Goal: Task Accomplishment & Management: Manage account settings

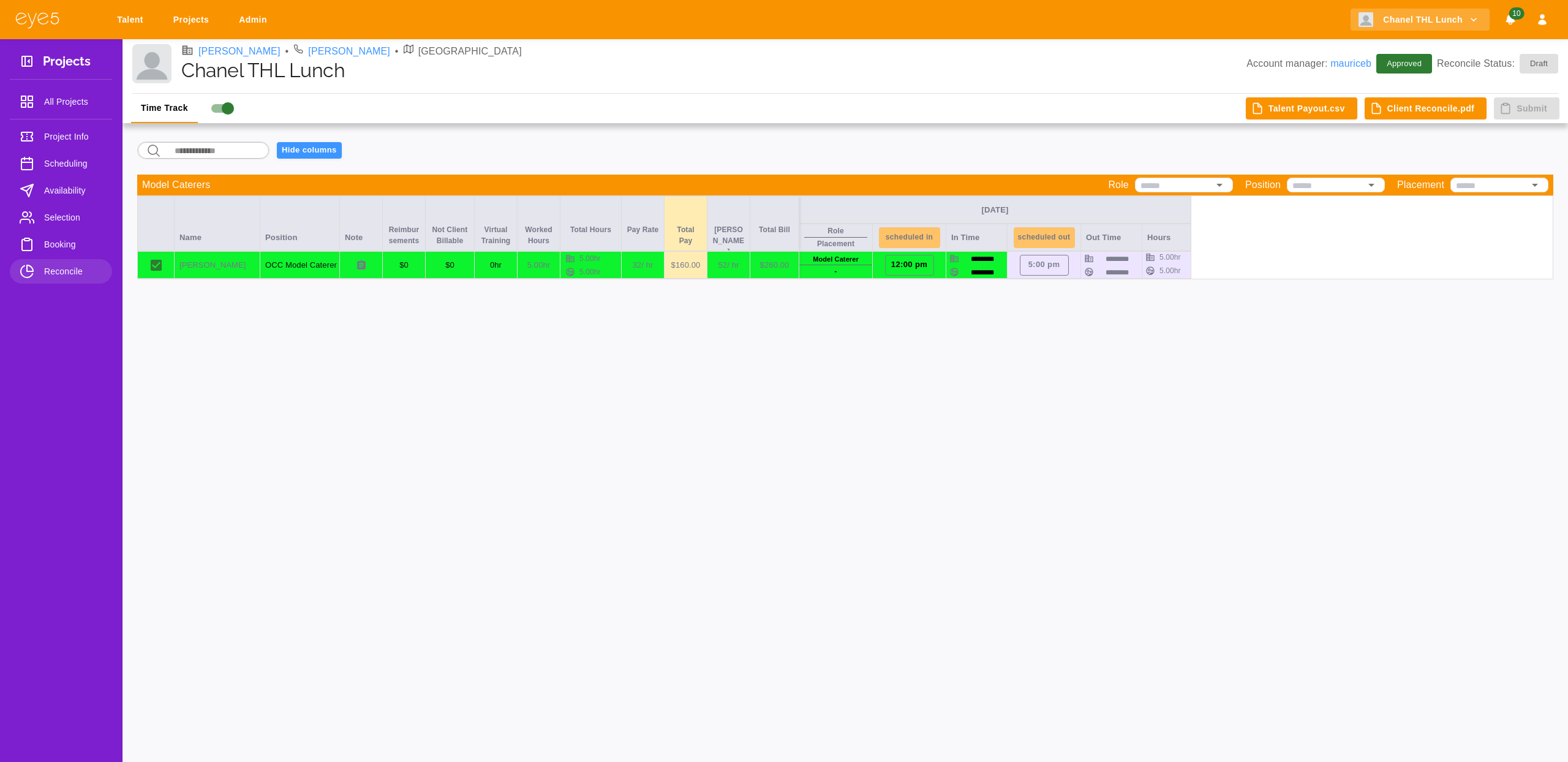
click at [80, 68] on h3 "Projects" at bounding box center [67, 63] width 48 height 19
click at [199, 25] on link "Projects" at bounding box center [193, 20] width 56 height 23
select select "*"
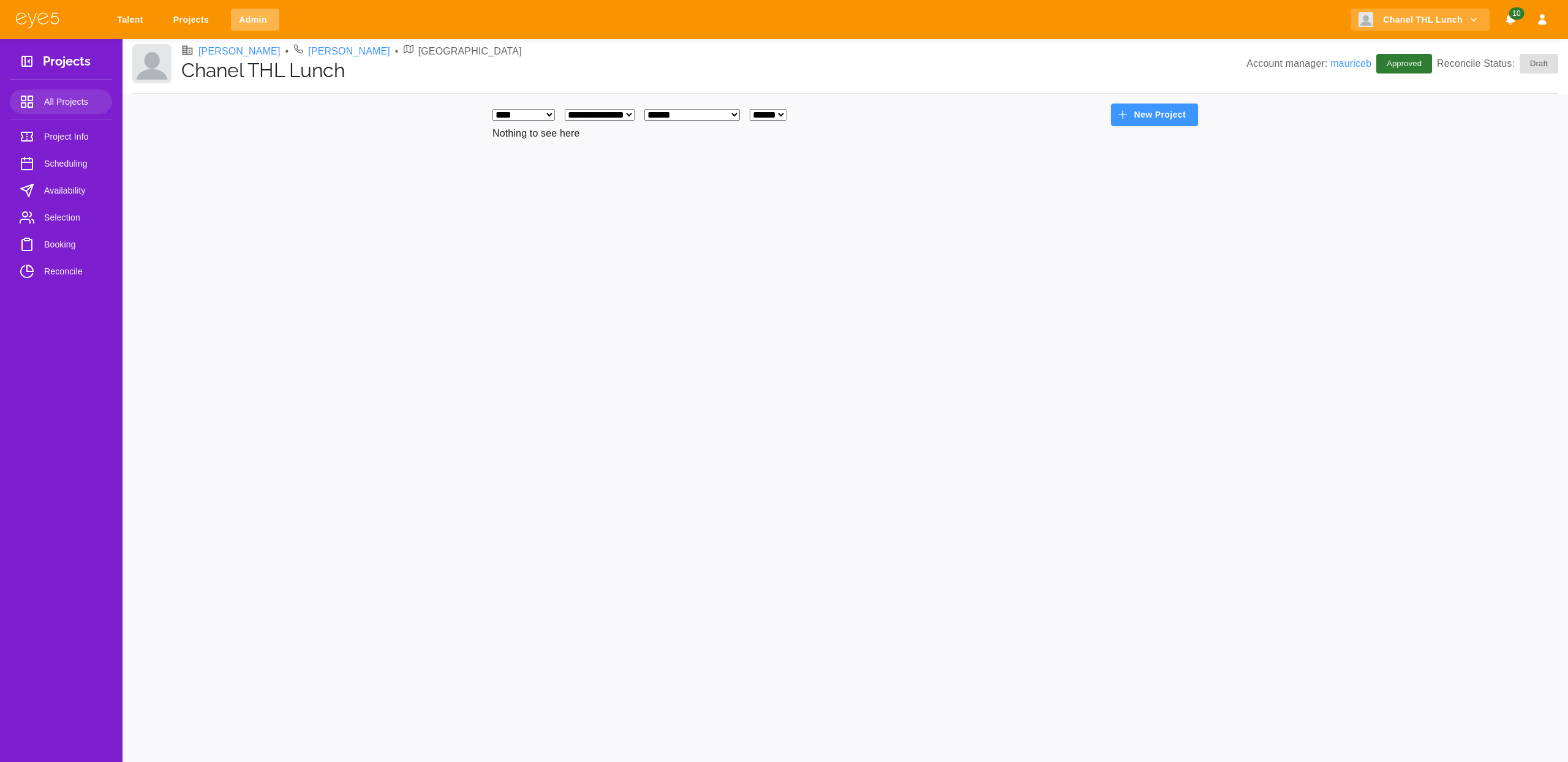
click at [258, 21] on link "Admin" at bounding box center [255, 20] width 49 height 23
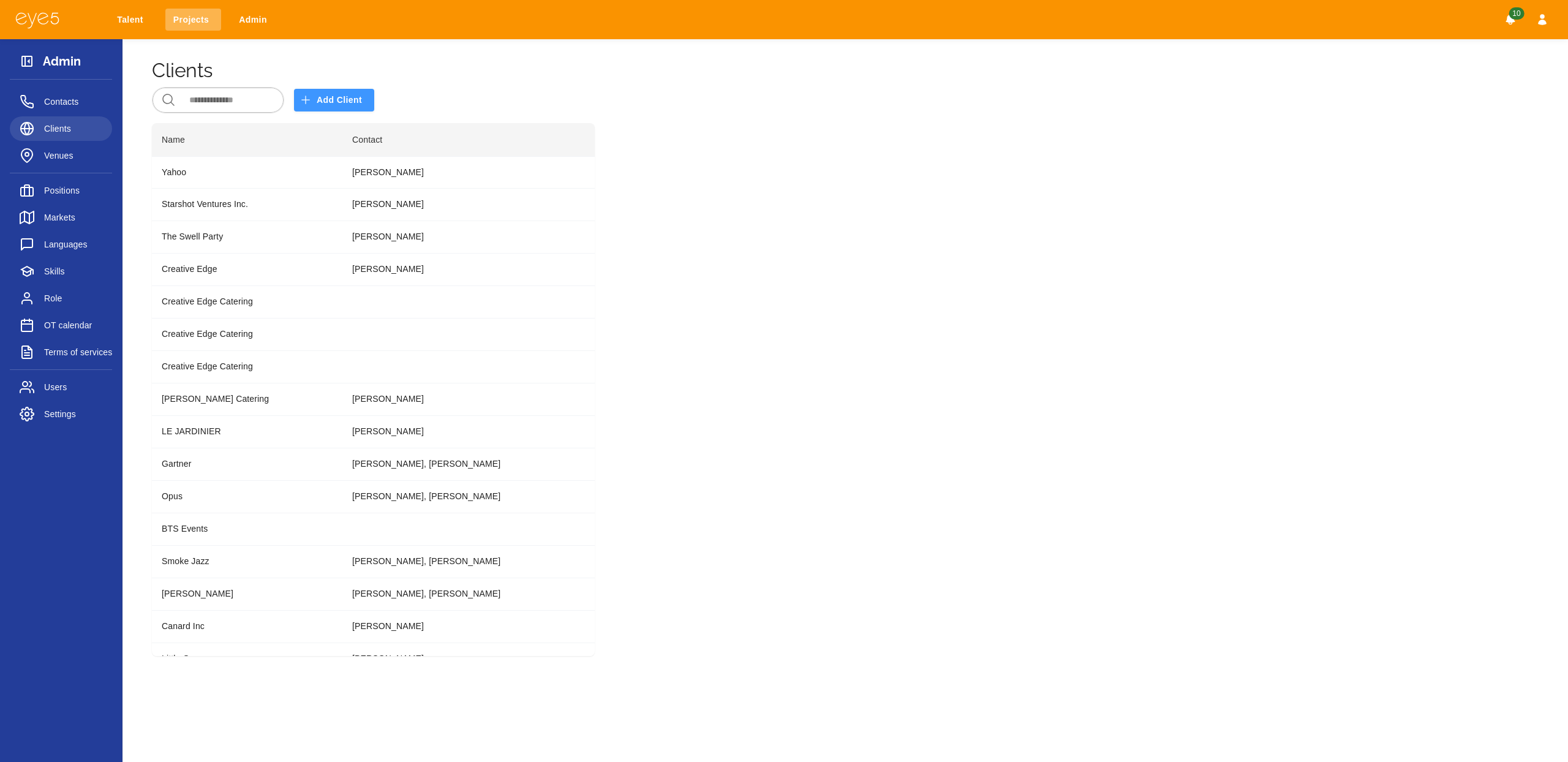
click at [205, 25] on link "Projects" at bounding box center [193, 20] width 56 height 23
select select "*"
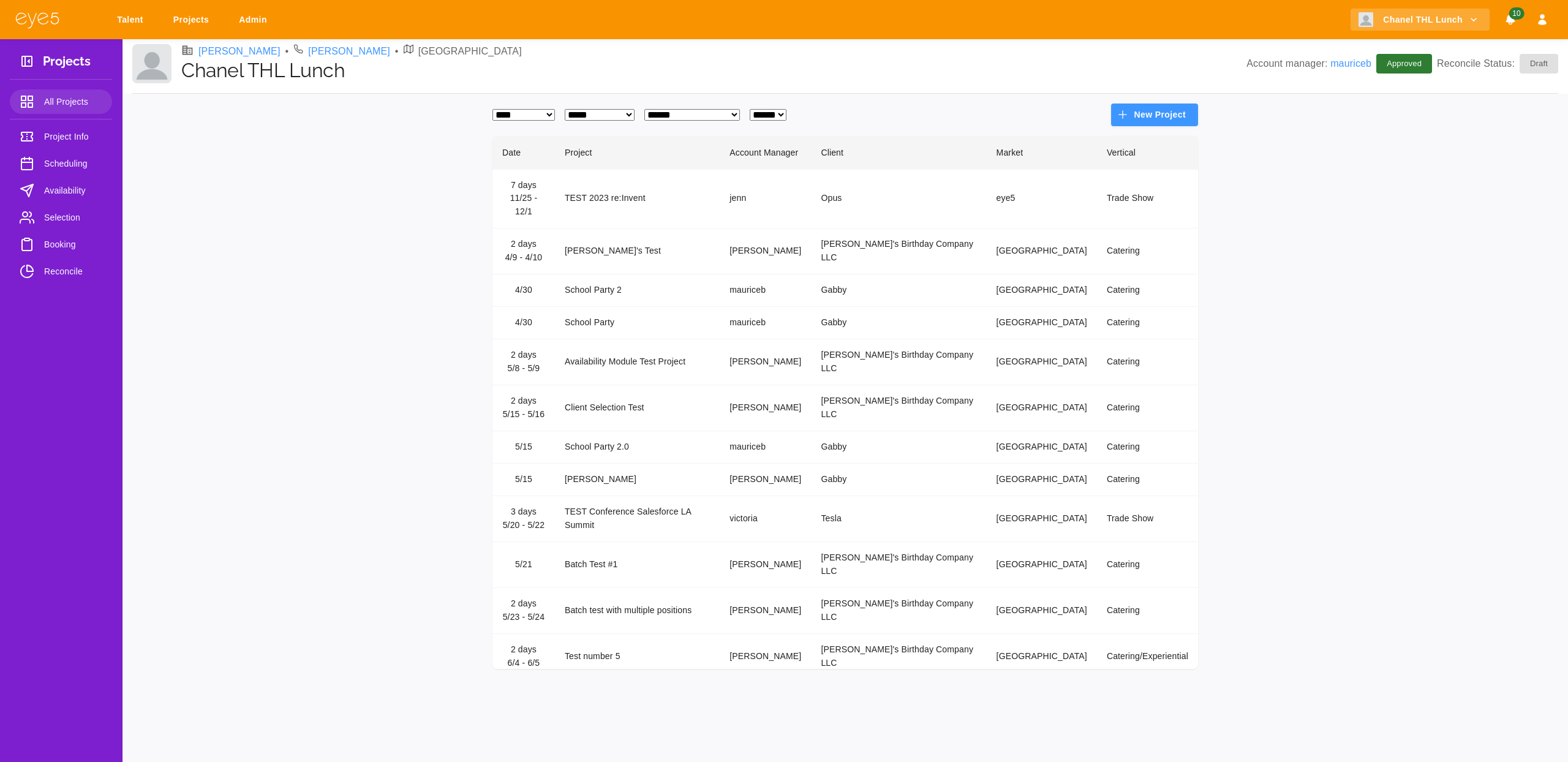
click at [132, 7] on div "Talent Projects Admin Chanel THL Lunch 10" at bounding box center [784, 19] width 1568 height 39
click at [135, 13] on link "Talent" at bounding box center [132, 20] width 47 height 23
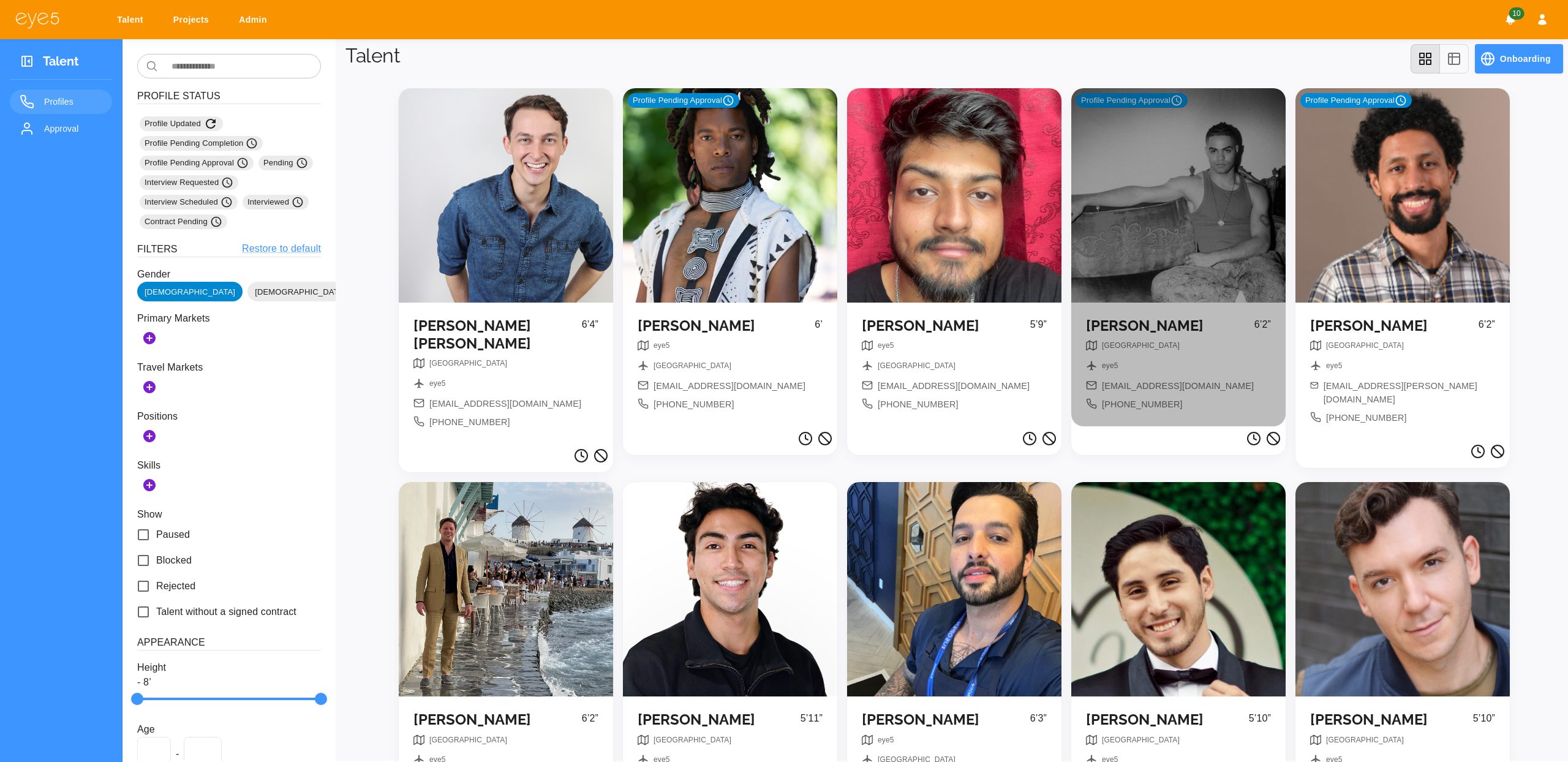
click at [1156, 238] on div "Profile Pending Approval" at bounding box center [1178, 195] width 215 height 215
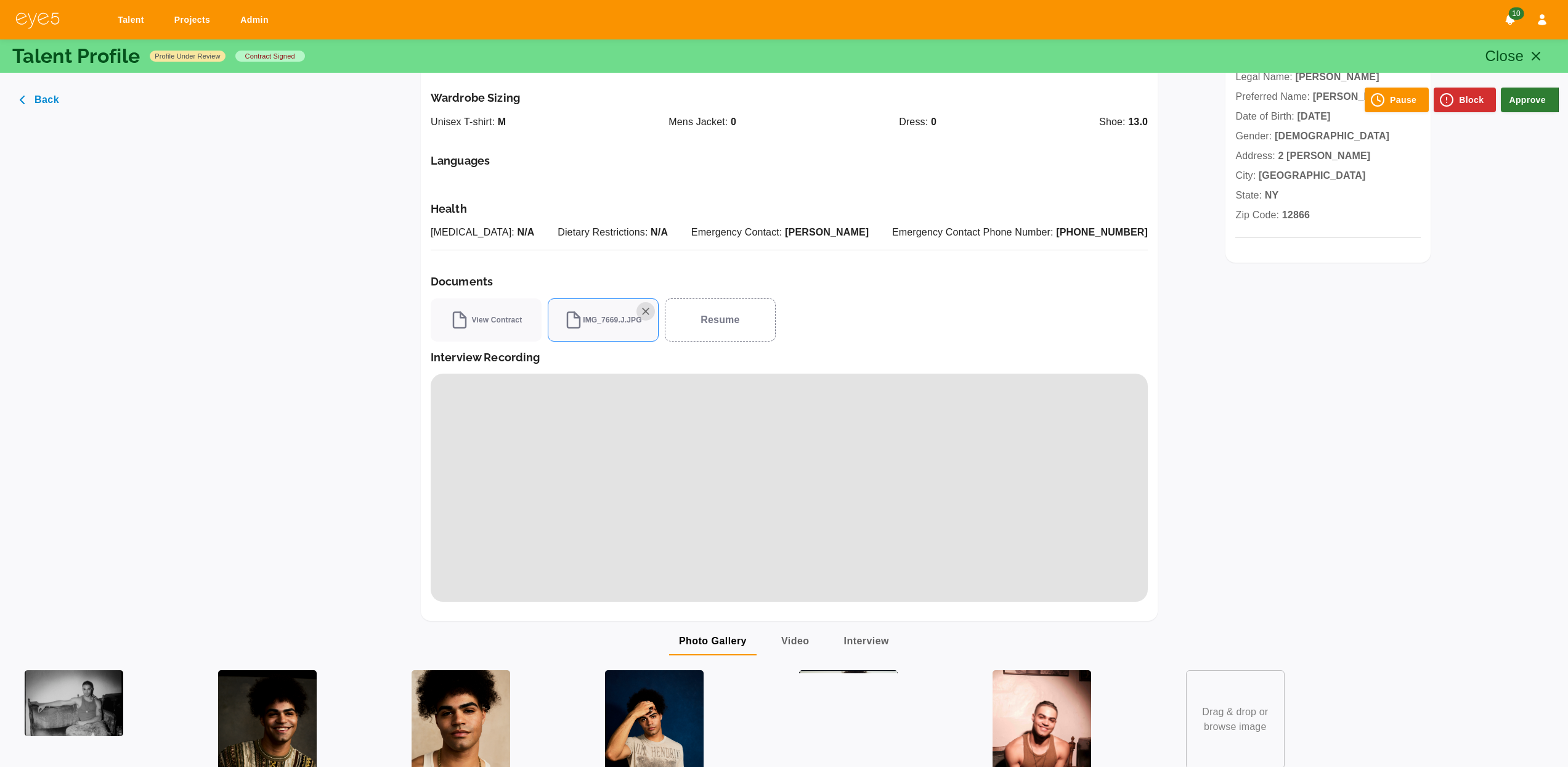
scroll to position [308, 0]
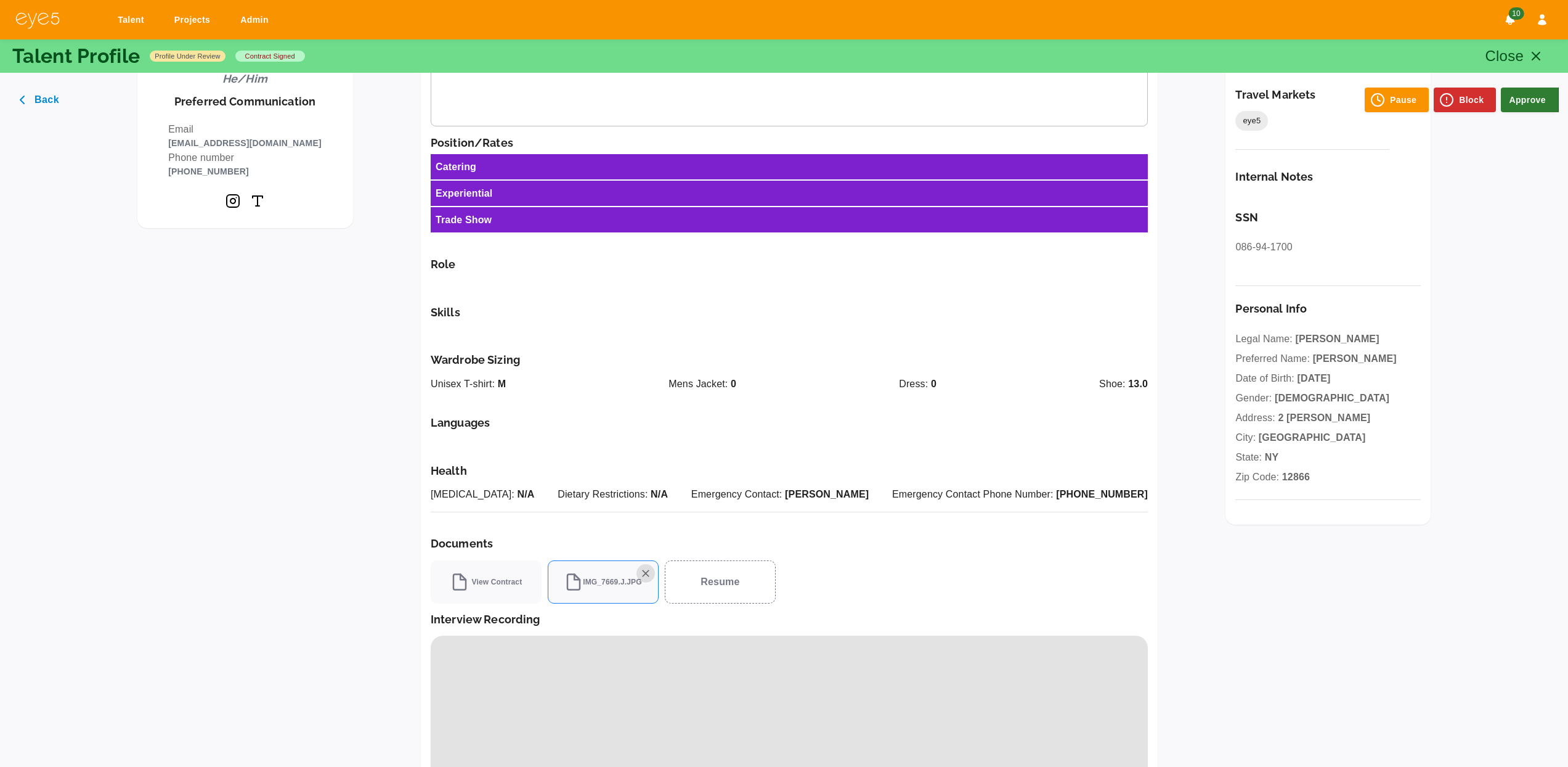
click at [59, 96] on button "Back" at bounding box center [40, 100] width 62 height 25
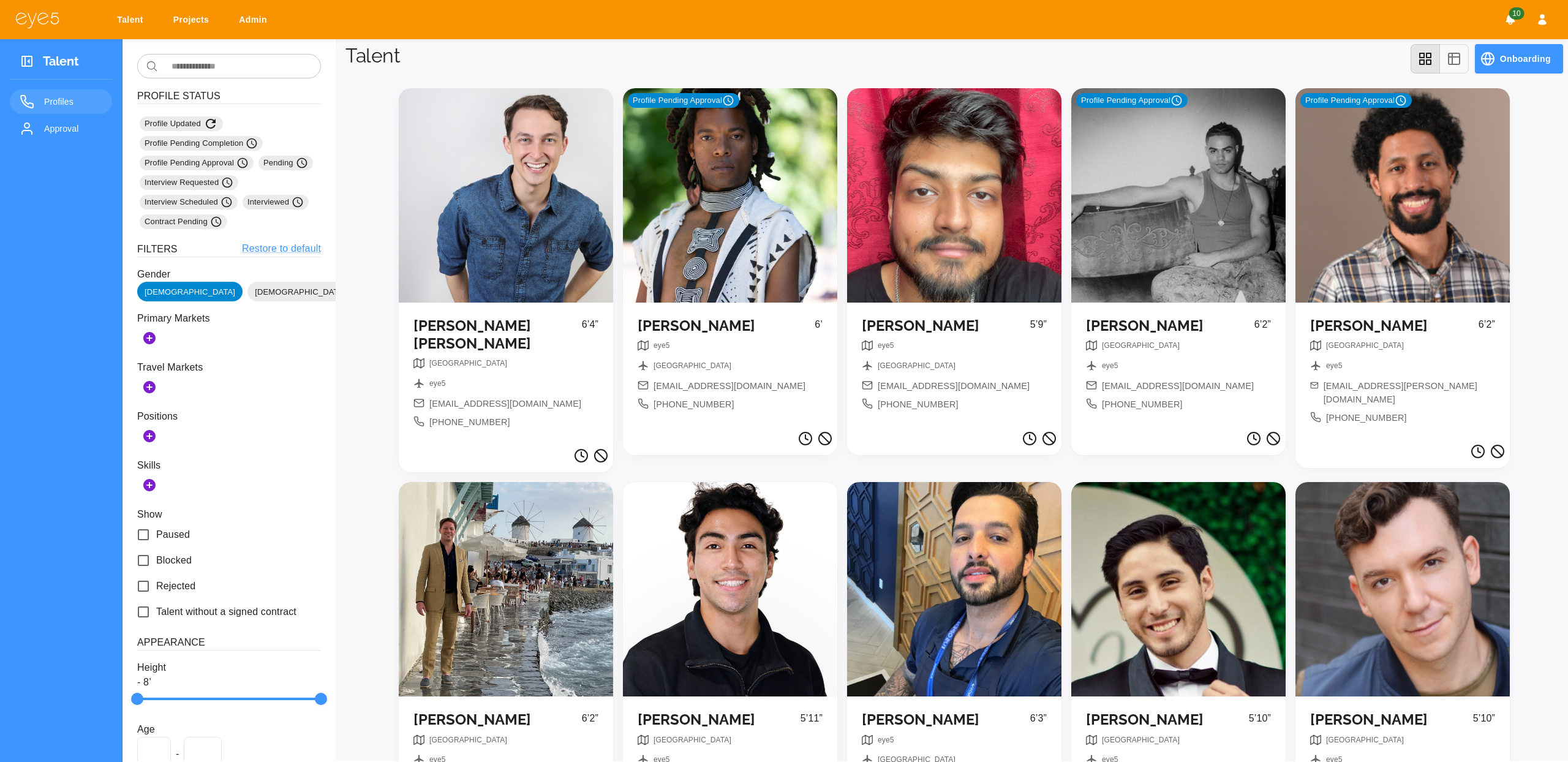
click at [544, 270] on div at bounding box center [506, 195] width 215 height 215
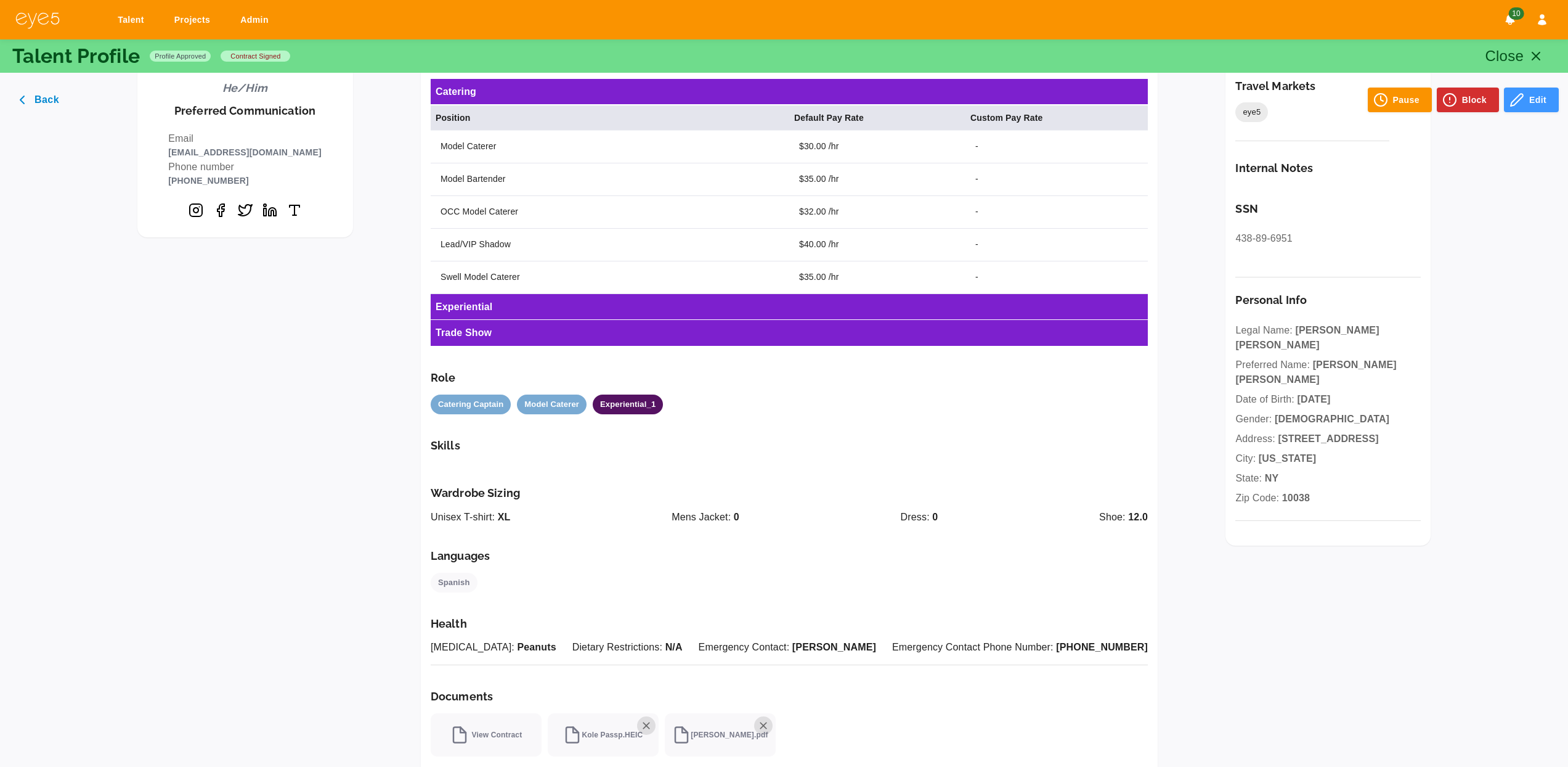
scroll to position [356, 0]
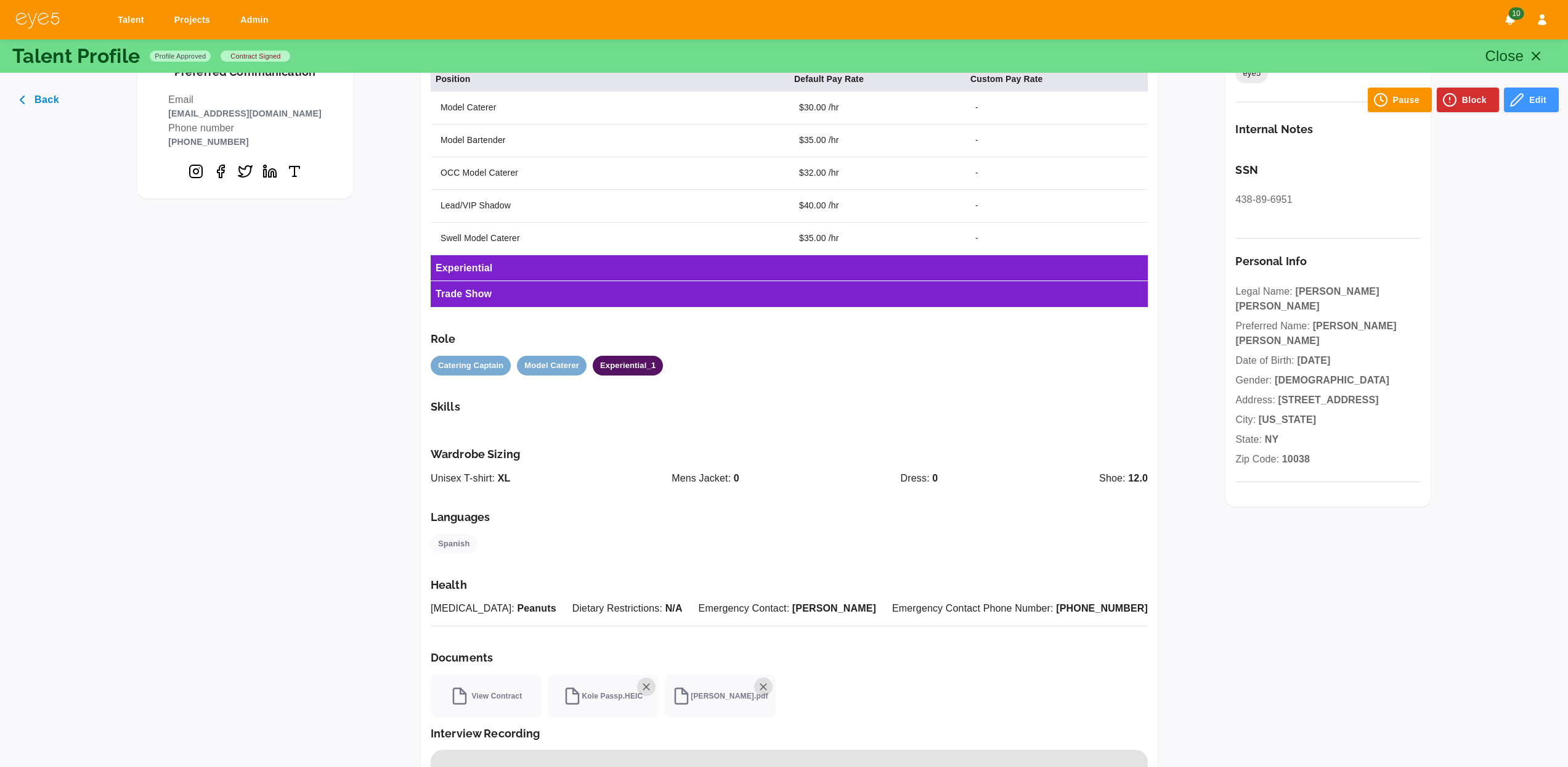
click at [60, 93] on button "Back" at bounding box center [40, 100] width 62 height 25
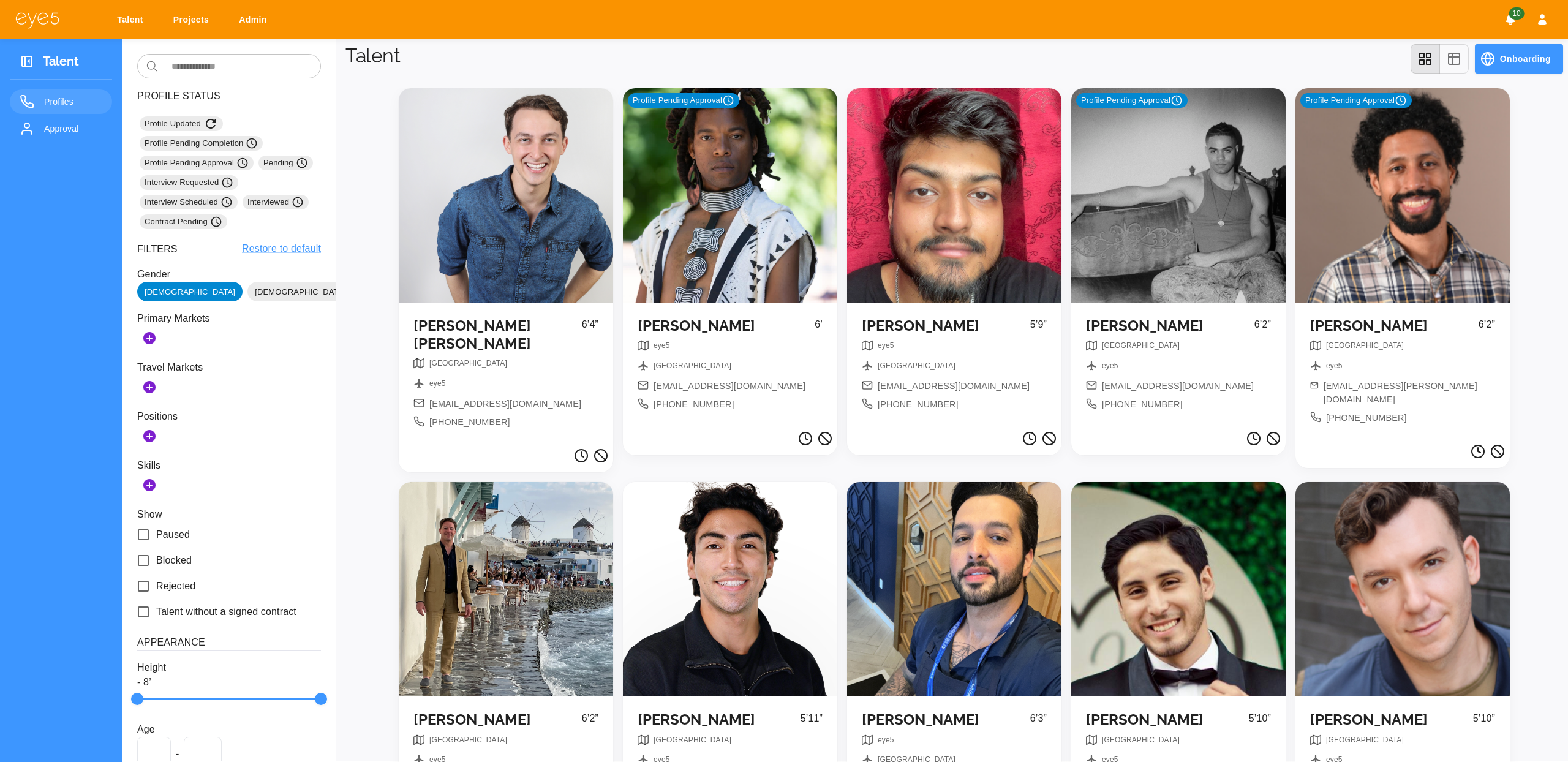
click at [785, 243] on div "Profile Pending Approval" at bounding box center [730, 195] width 215 height 215
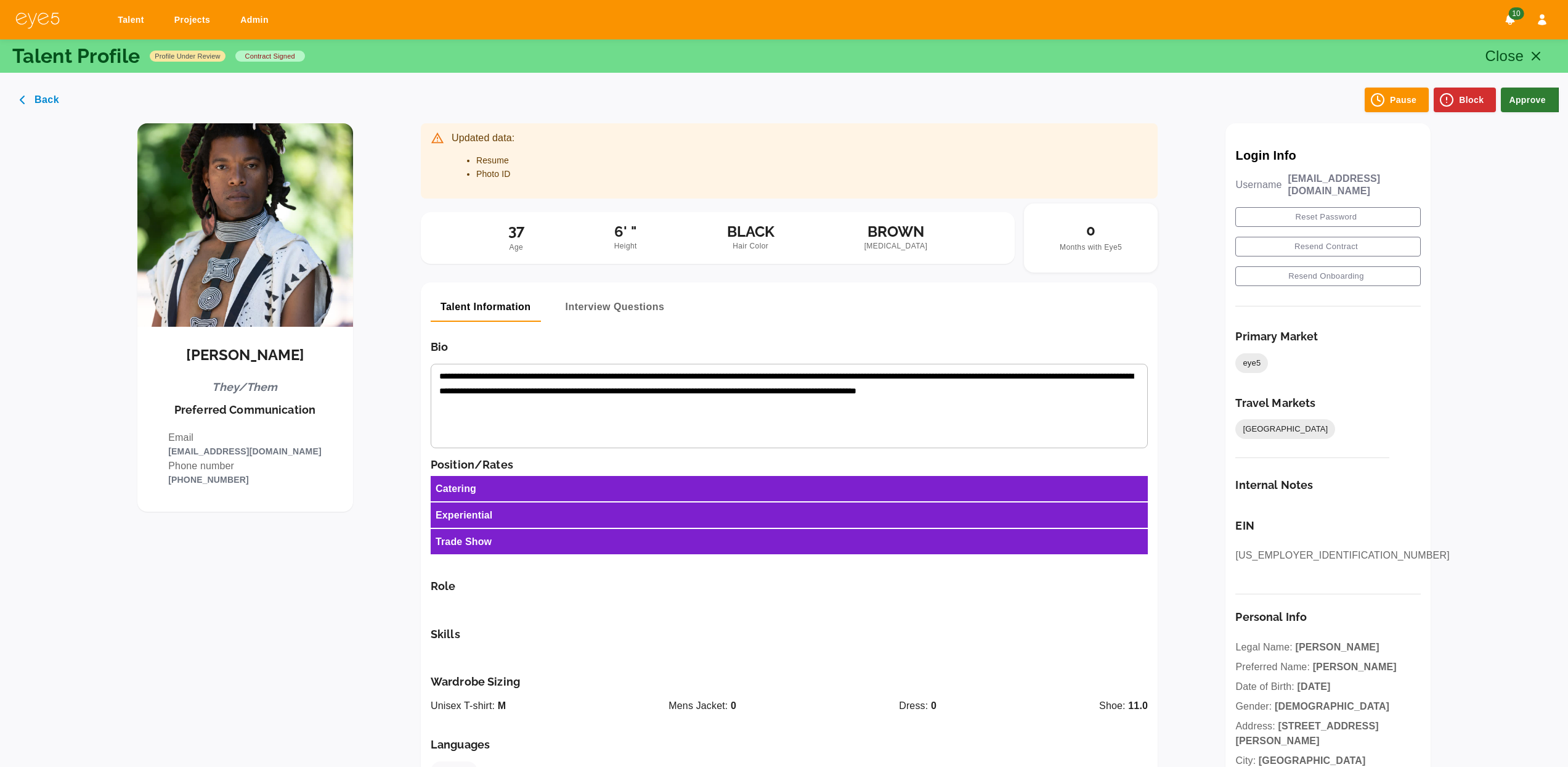
click at [33, 101] on button "Back" at bounding box center [40, 100] width 62 height 25
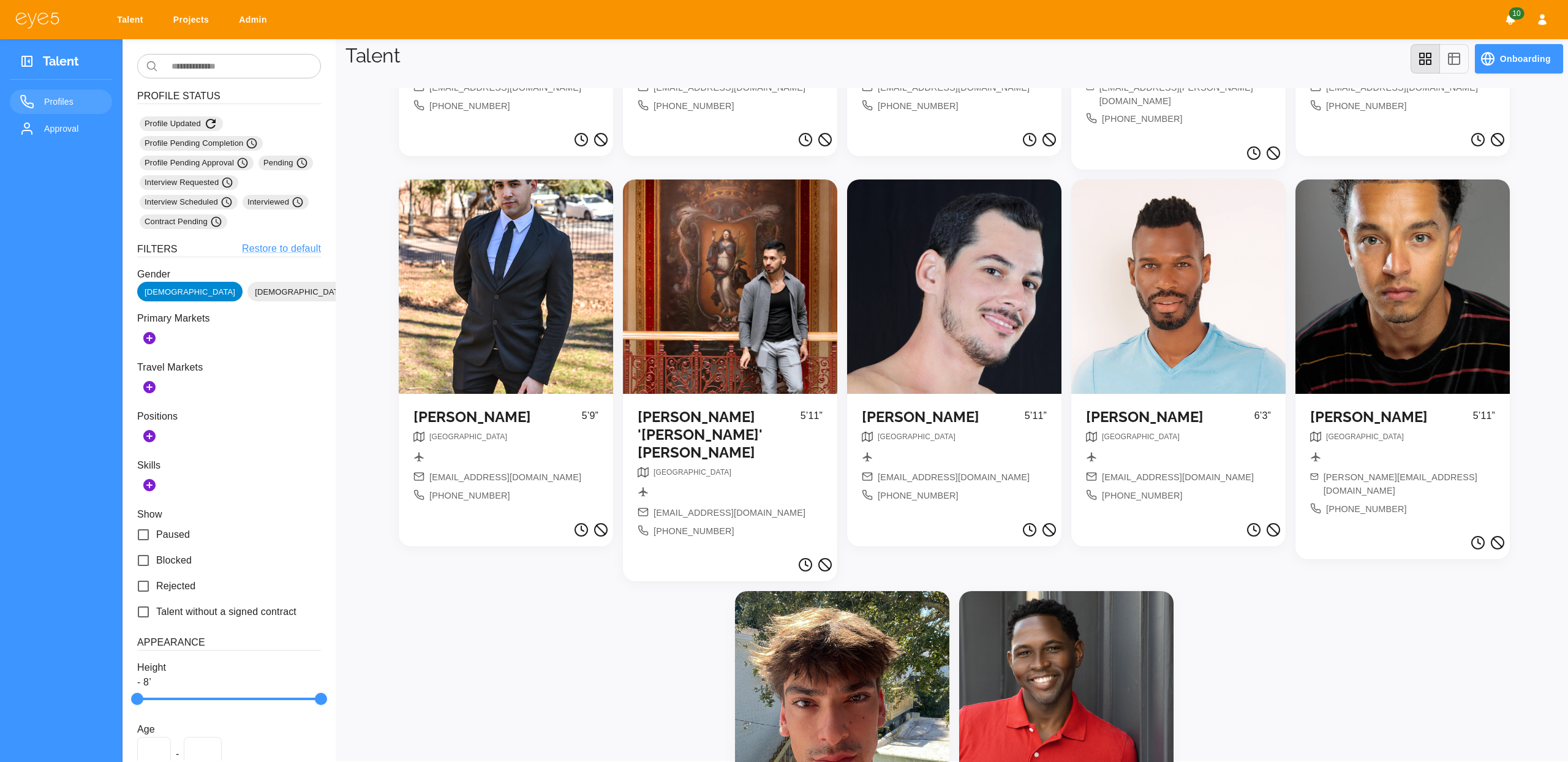
scroll to position [4999, 0]
